Goal: Task Accomplishment & Management: Manage account settings

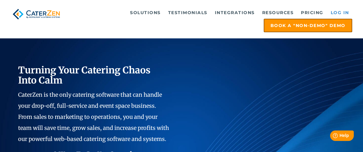
click at [335, 12] on link "Log in" at bounding box center [340, 12] width 25 height 12
click at [334, 13] on link "Log in" at bounding box center [340, 12] width 25 height 12
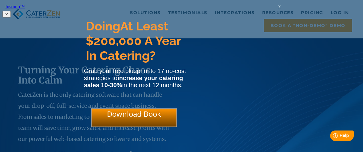
click at [280, 10] on span "x" at bounding box center [280, 7] width 2 height 6
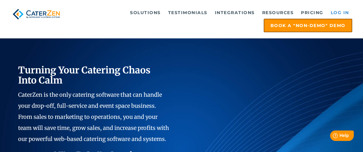
click at [335, 12] on link "Log in" at bounding box center [340, 12] width 25 height 12
